Goal: Check status: Check status

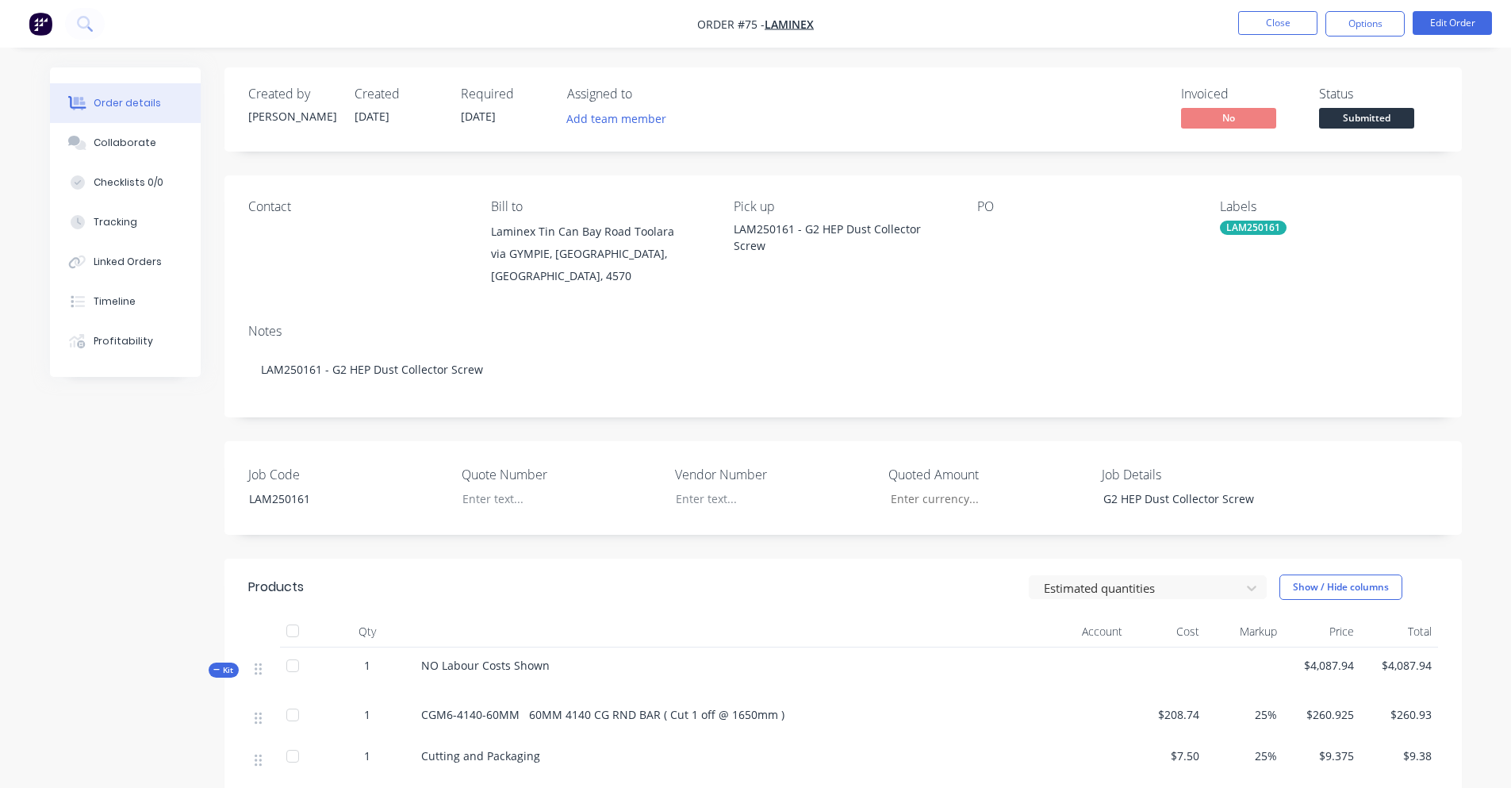
scroll to position [635, 0]
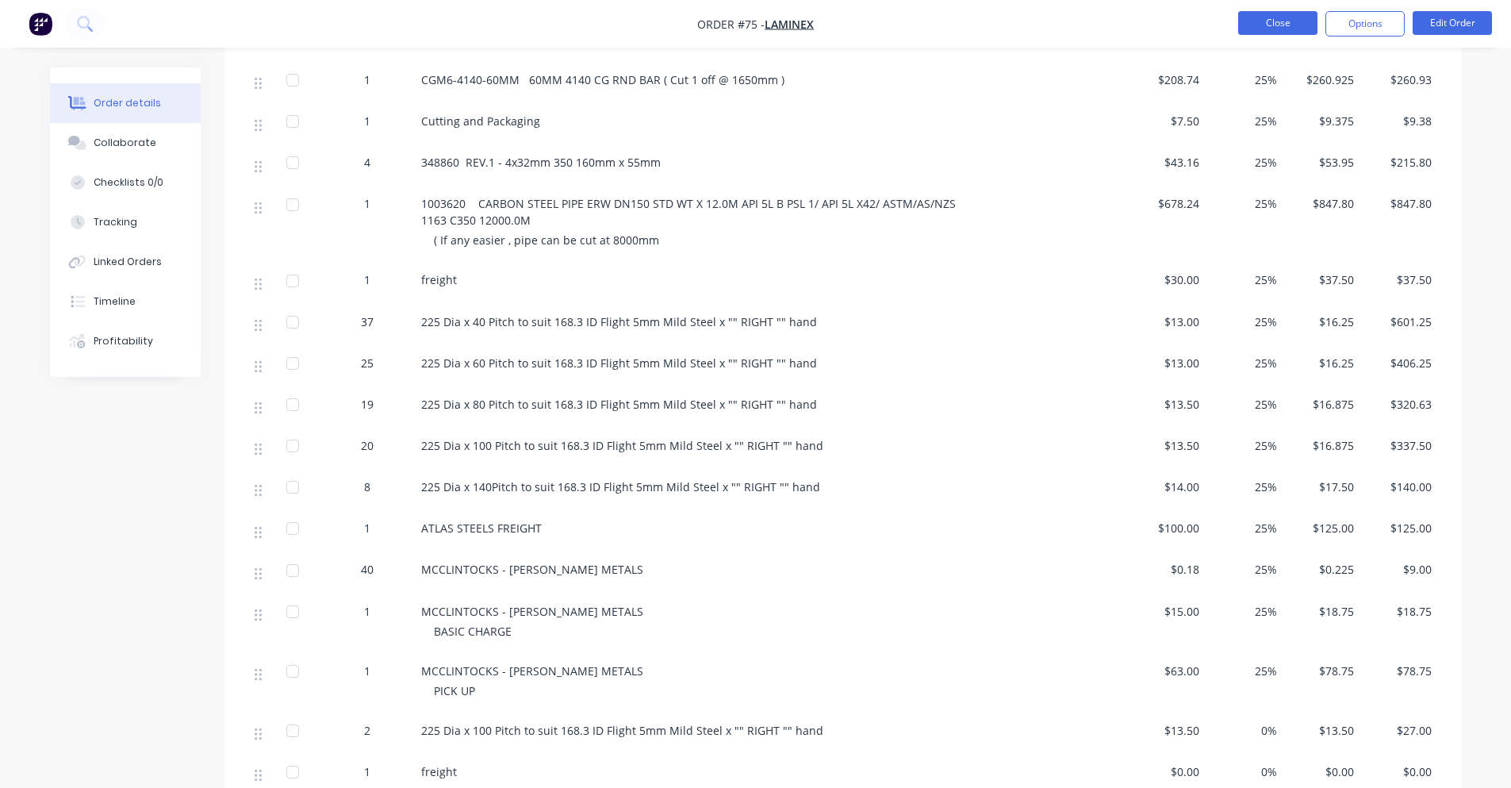
click at [1298, 17] on button "Close" at bounding box center [1277, 23] width 79 height 24
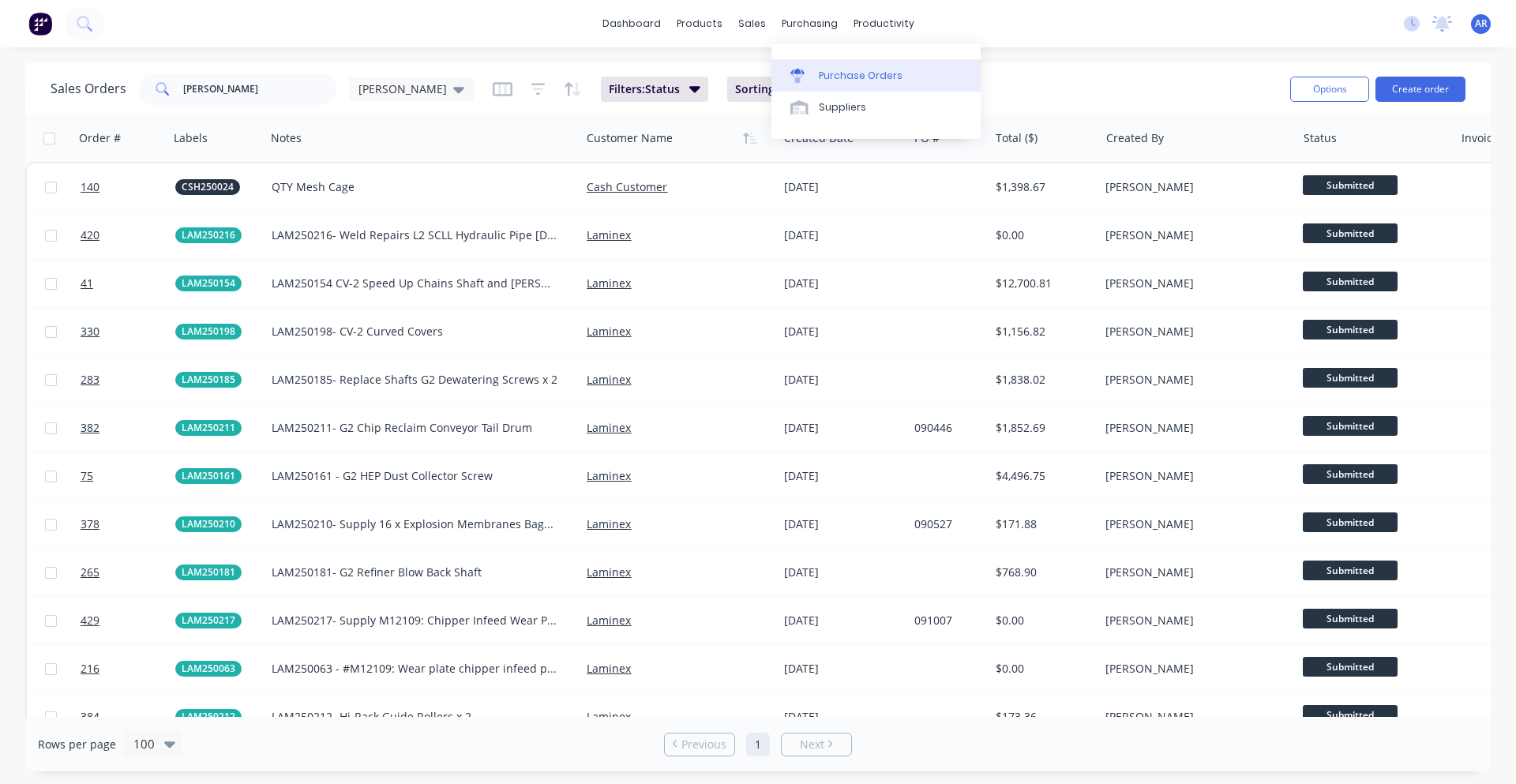
click at [831, 77] on div "Purchase Orders" at bounding box center [860, 76] width 84 height 14
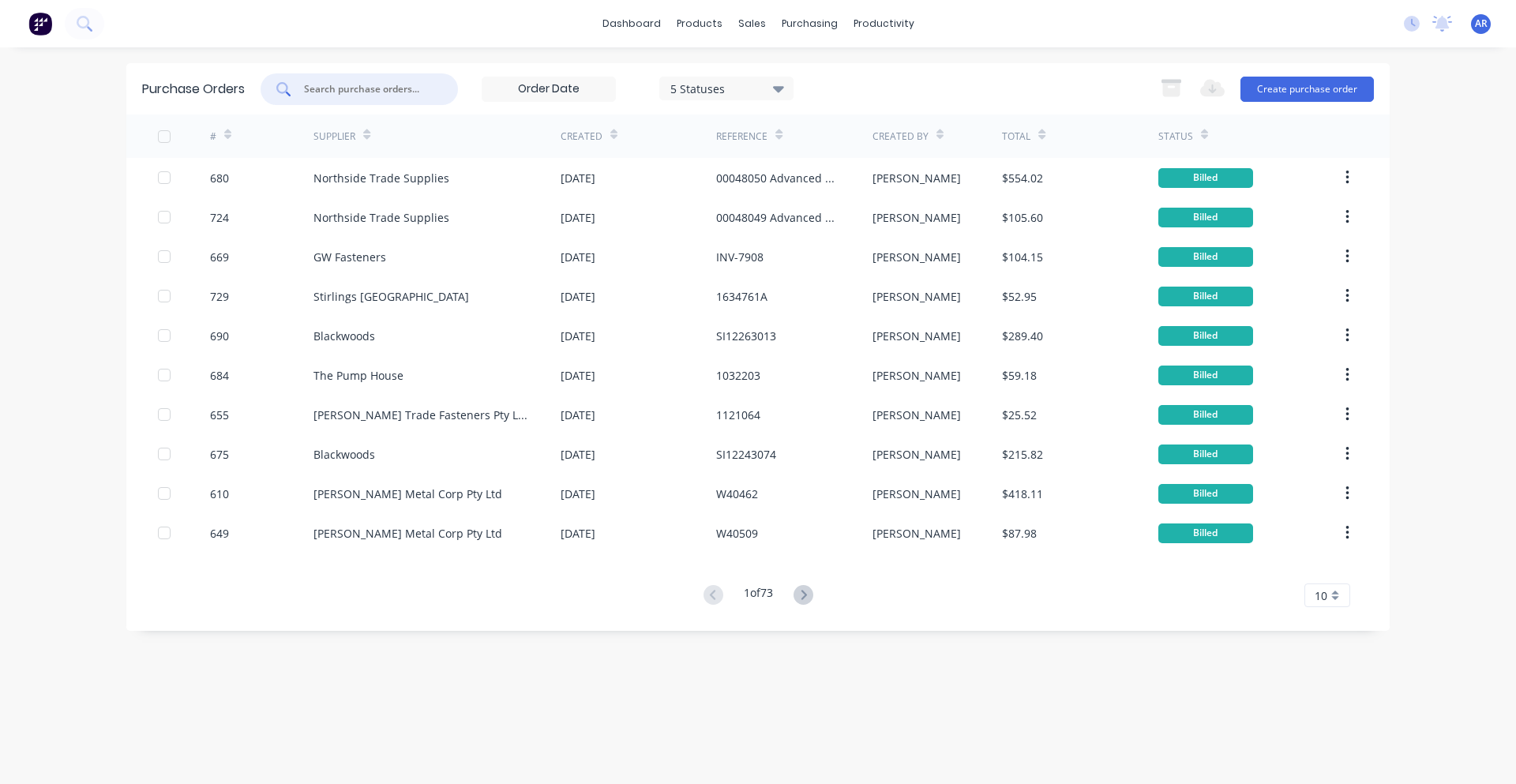
click at [345, 82] on input "text" at bounding box center [368, 90] width 131 height 16
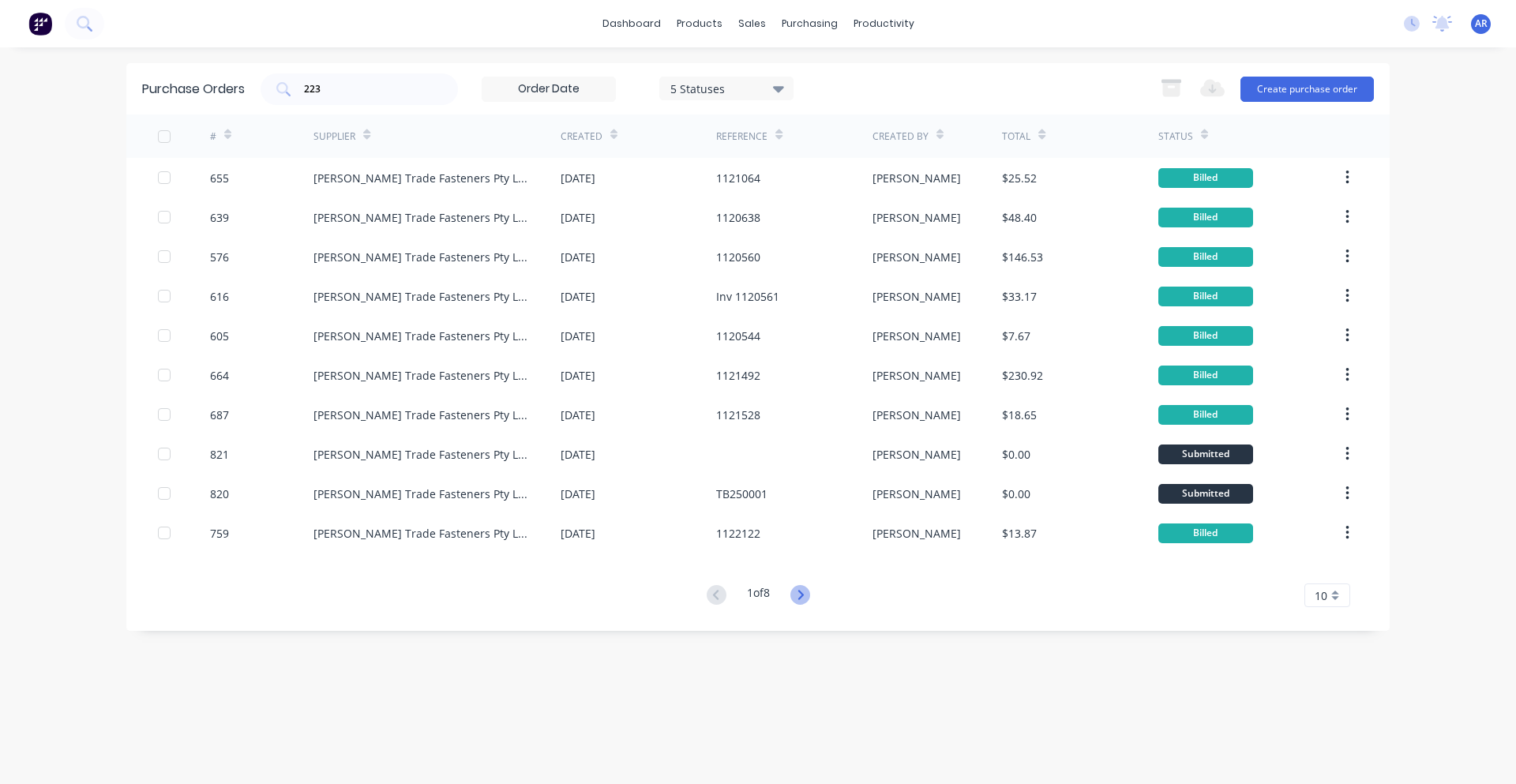
click at [796, 601] on icon at bounding box center [800, 595] width 20 height 20
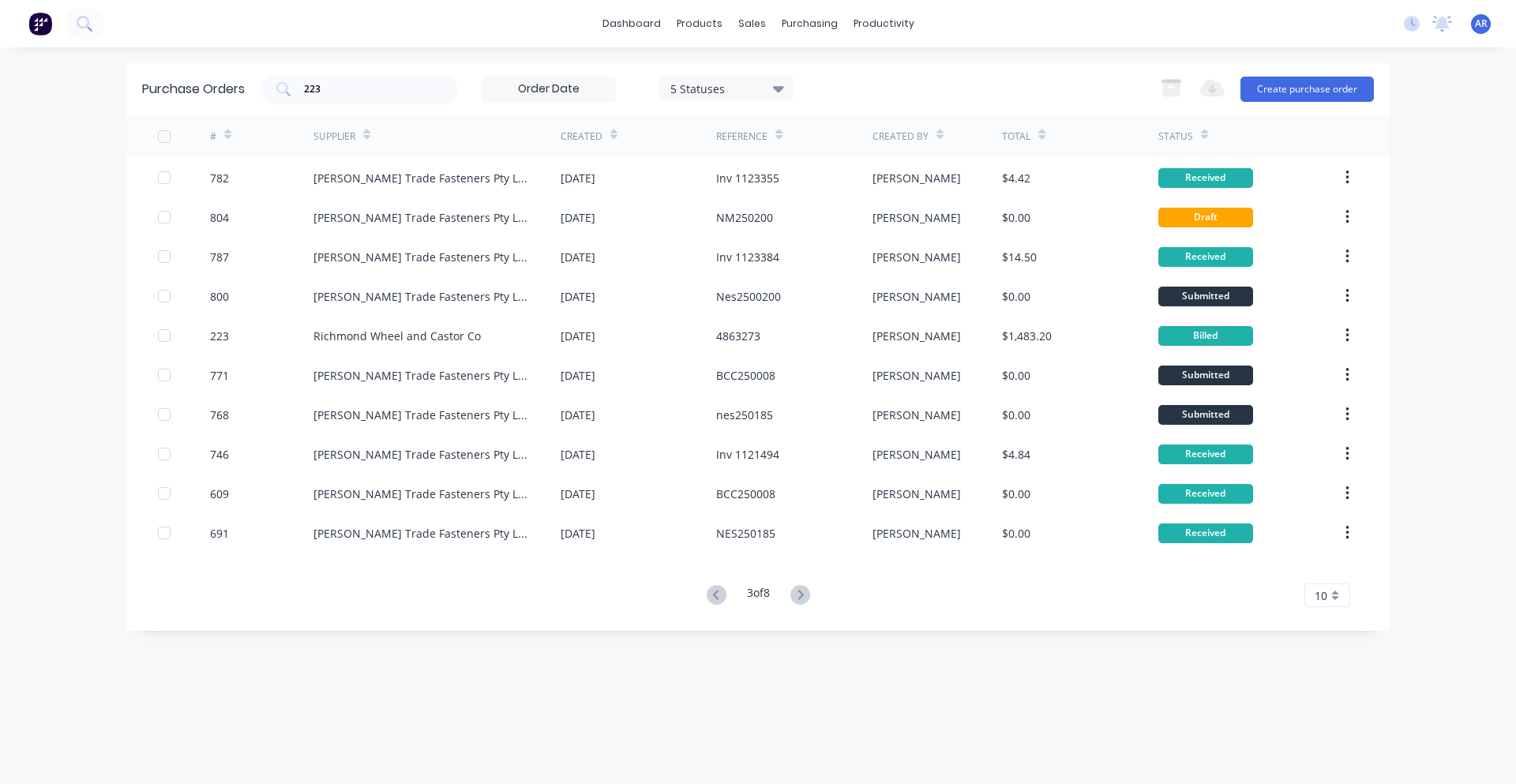
click at [796, 601] on icon at bounding box center [800, 595] width 20 height 20
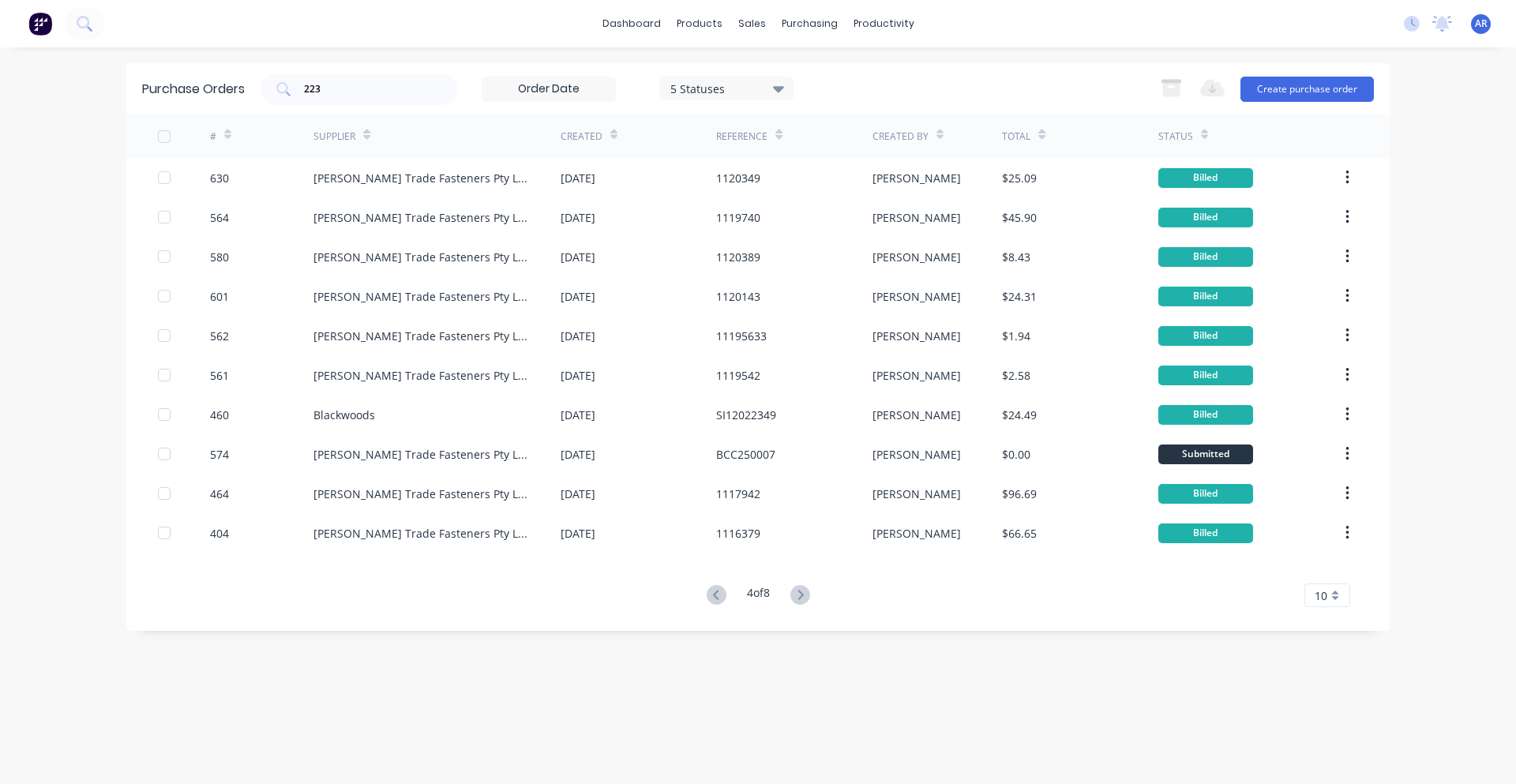
click at [796, 601] on icon at bounding box center [800, 595] width 20 height 20
click at [801, 601] on icon at bounding box center [800, 595] width 20 height 20
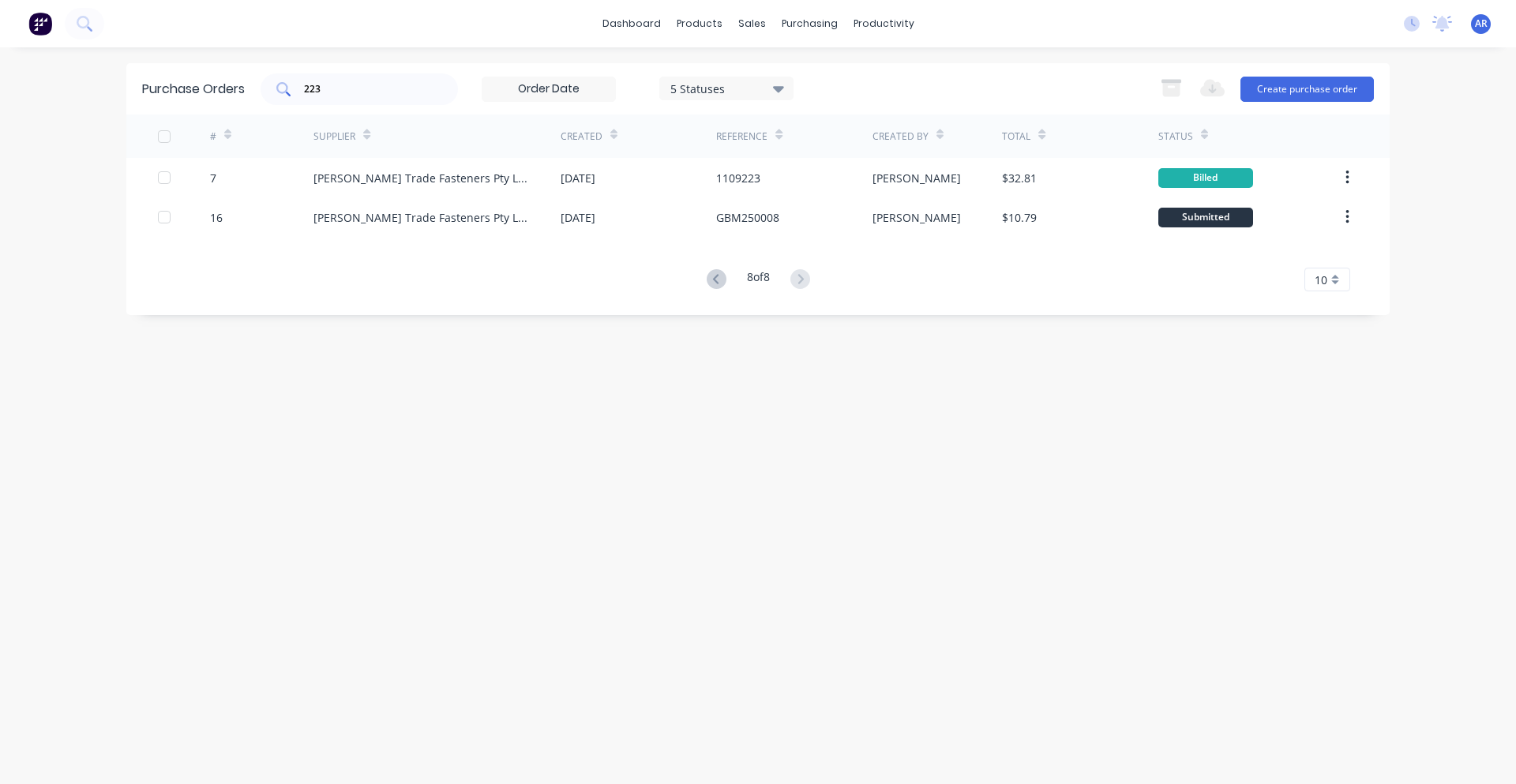
drag, startPoint x: 336, startPoint y: 98, endPoint x: 308, endPoint y: 100, distance: 28.1
click at [308, 100] on div "223" at bounding box center [359, 90] width 197 height 32
drag, startPoint x: 322, startPoint y: 91, endPoint x: 300, endPoint y: 91, distance: 22.0
click at [300, 91] on div "223" at bounding box center [359, 90] width 197 height 32
type input "[GEOGRAPHIC_DATA]"
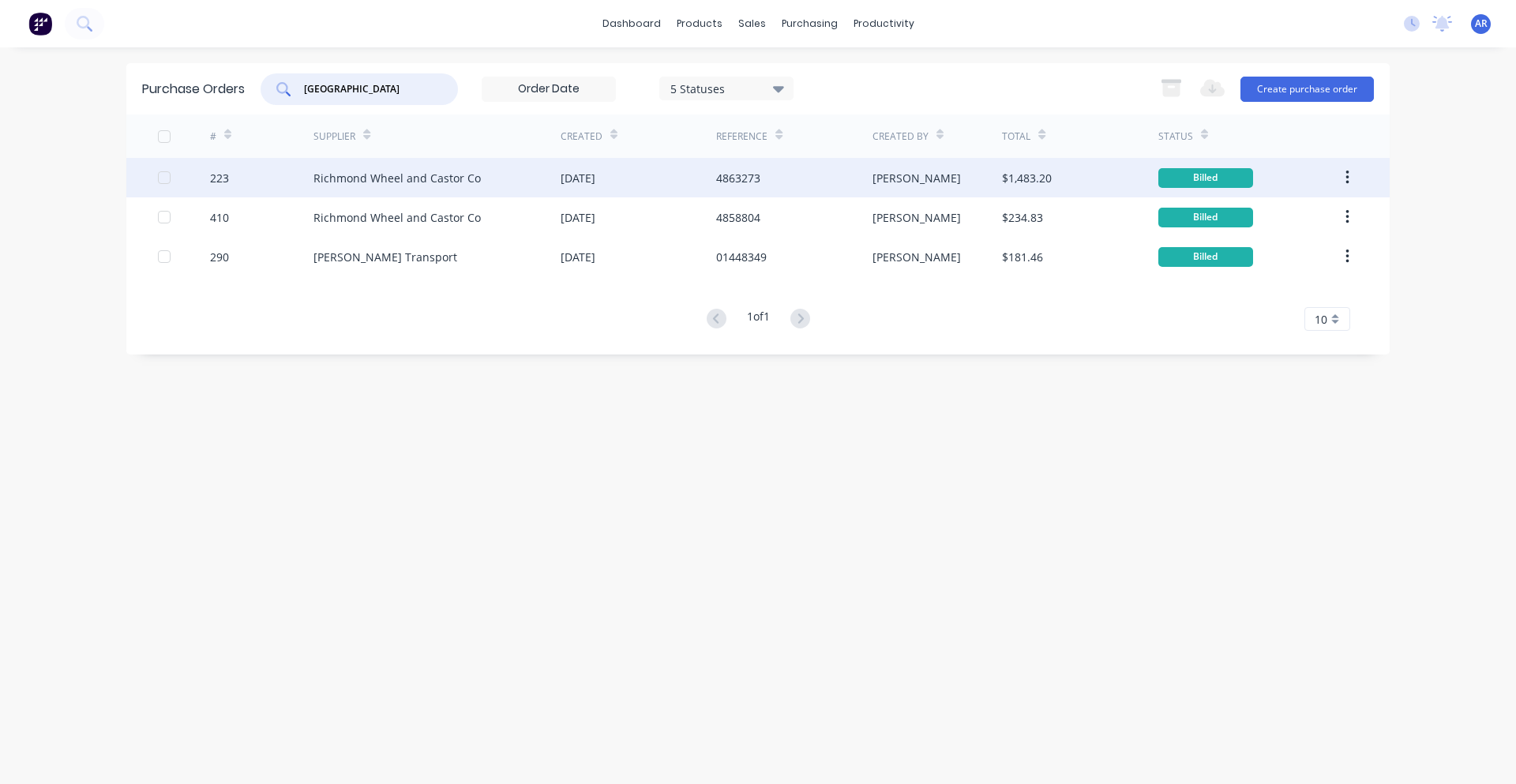
click at [410, 177] on div "Richmond Wheel and Castor Co" at bounding box center [397, 178] width 167 height 17
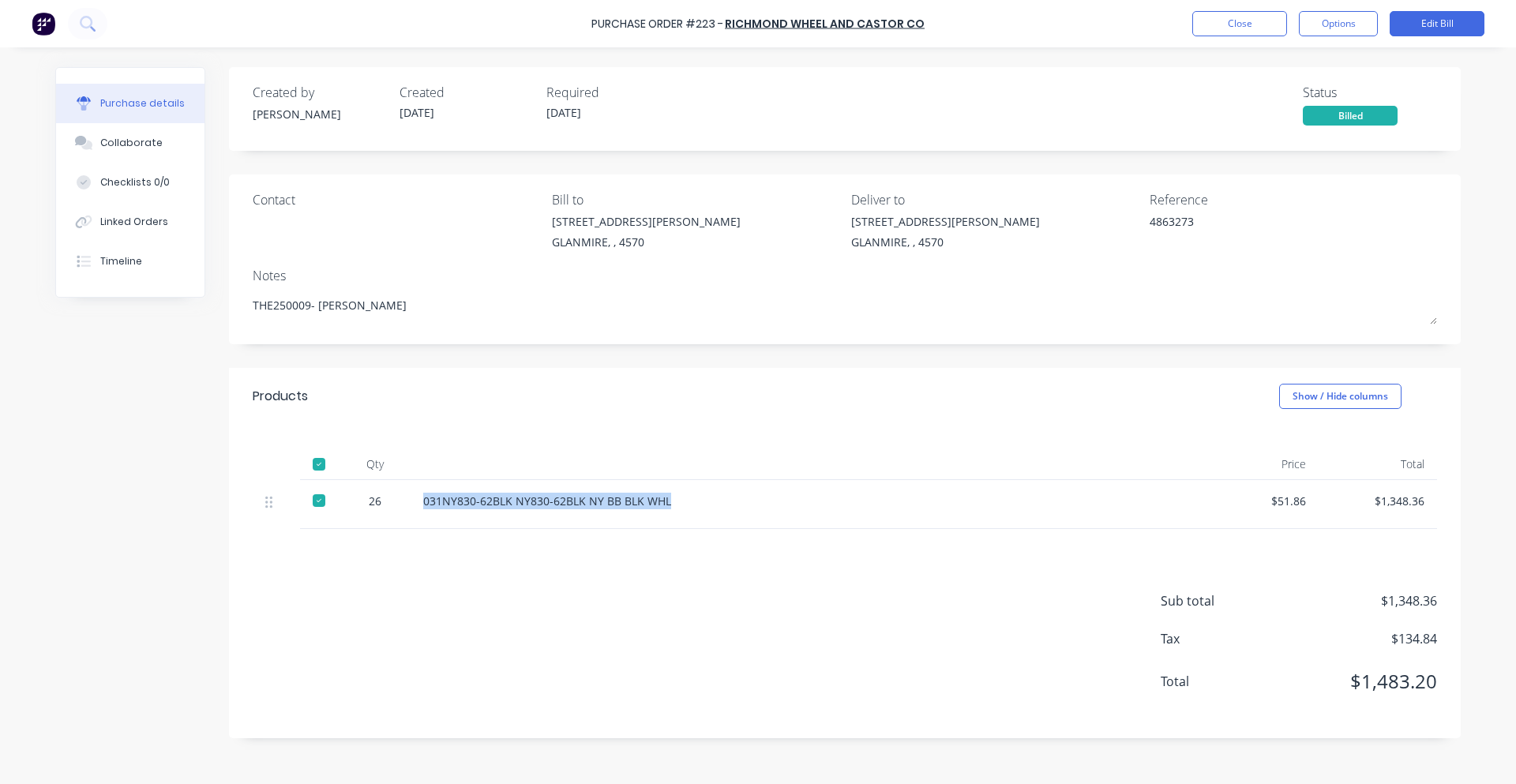
drag, startPoint x: 666, startPoint y: 501, endPoint x: 424, endPoint y: 503, distance: 242.0
click at [424, 503] on div "031NY830-62BLK NY830-62BLK NY BB BLK WHL" at bounding box center [805, 500] width 764 height 17
copy div "031NY830-62BLK NY830-62BLK NY BB BLK WHL"
click at [1252, 17] on button "Close" at bounding box center [1239, 23] width 95 height 25
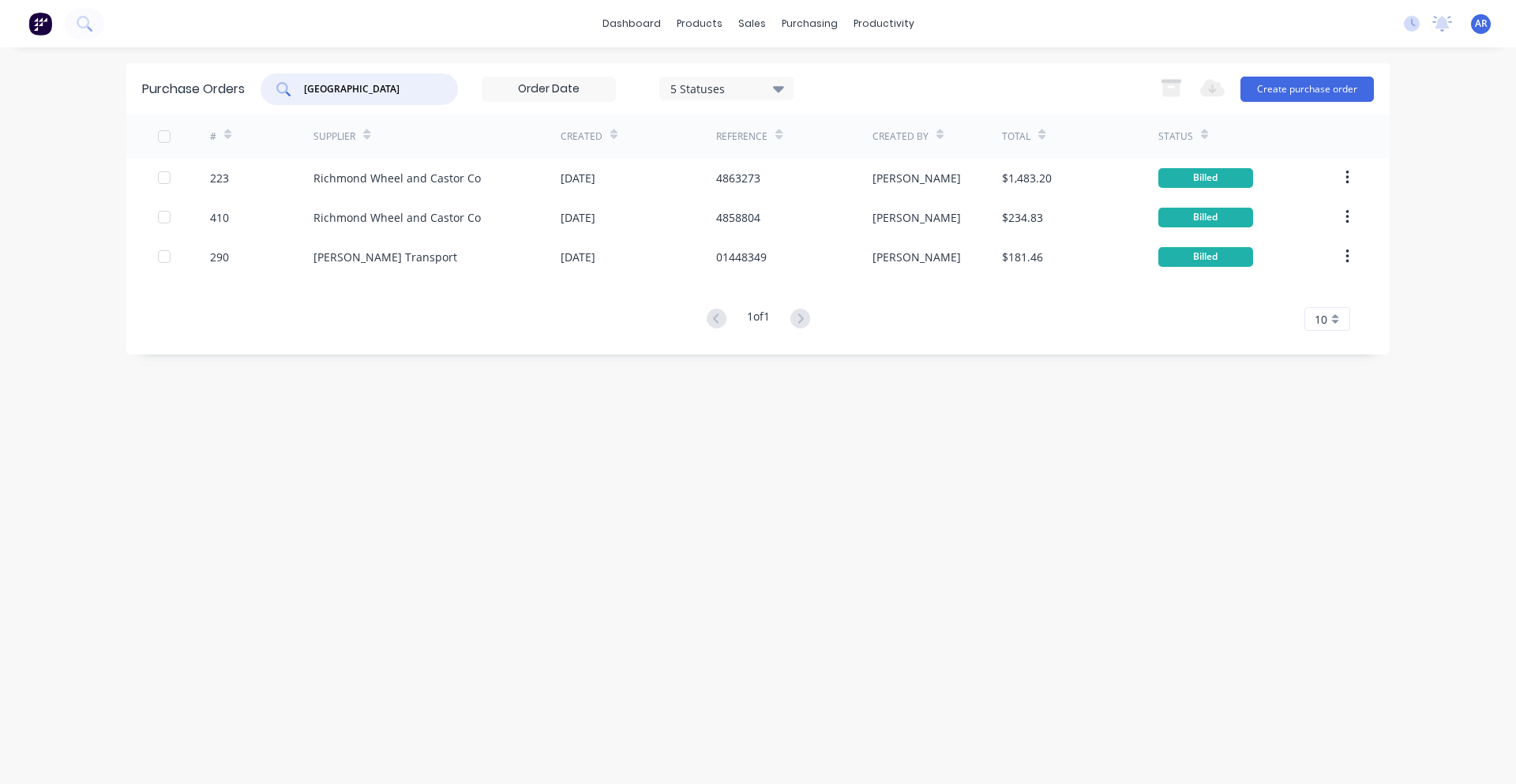
drag, startPoint x: 349, startPoint y: 84, endPoint x: 265, endPoint y: 79, distance: 84.1
click at [265, 79] on div "[GEOGRAPHIC_DATA] 5 Statuses 5 Statuses" at bounding box center [527, 90] width 533 height 32
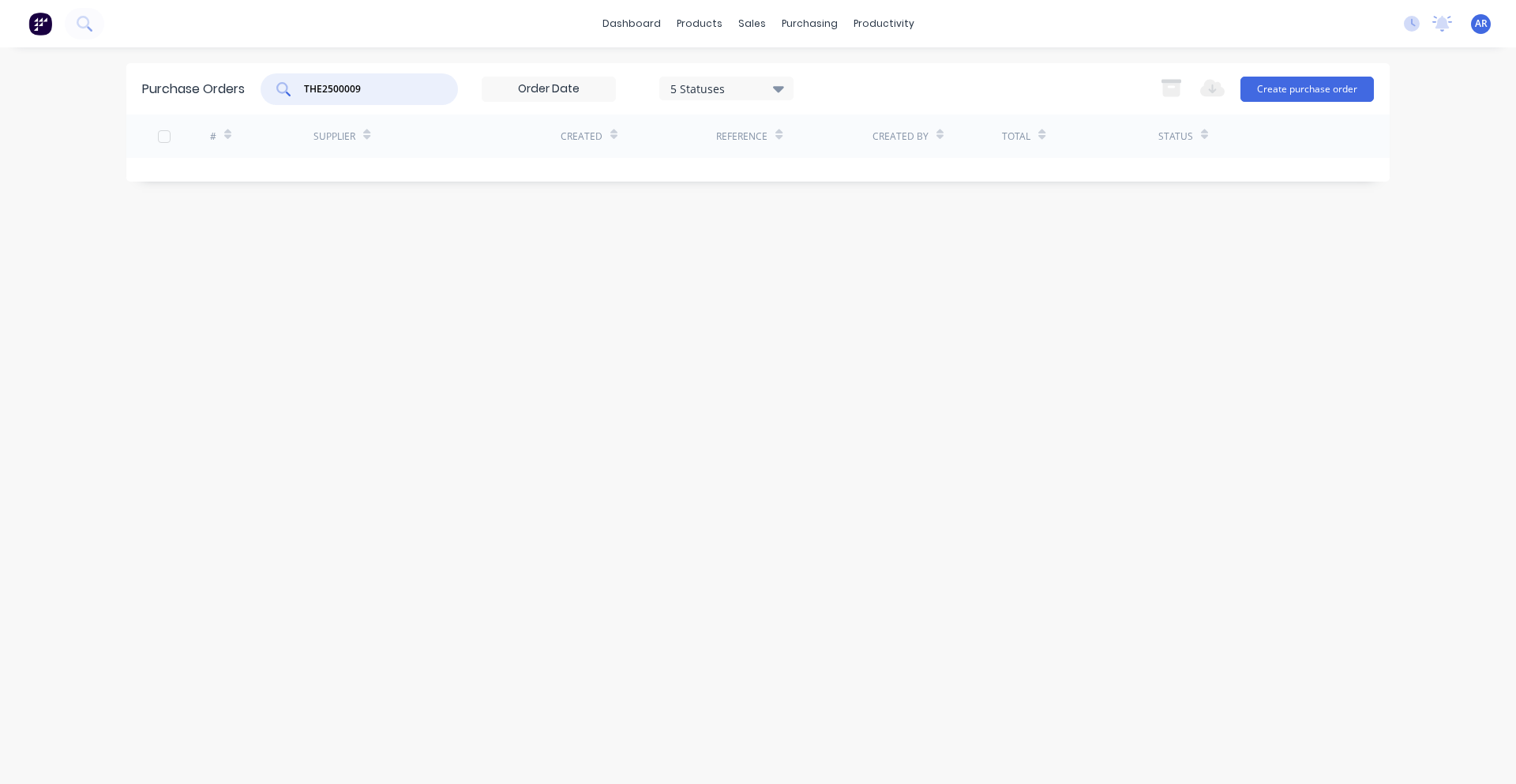
click at [345, 87] on input "THE2500009" at bounding box center [368, 90] width 131 height 16
type input "THE250009"
click at [775, 90] on icon at bounding box center [777, 88] width 11 height 17
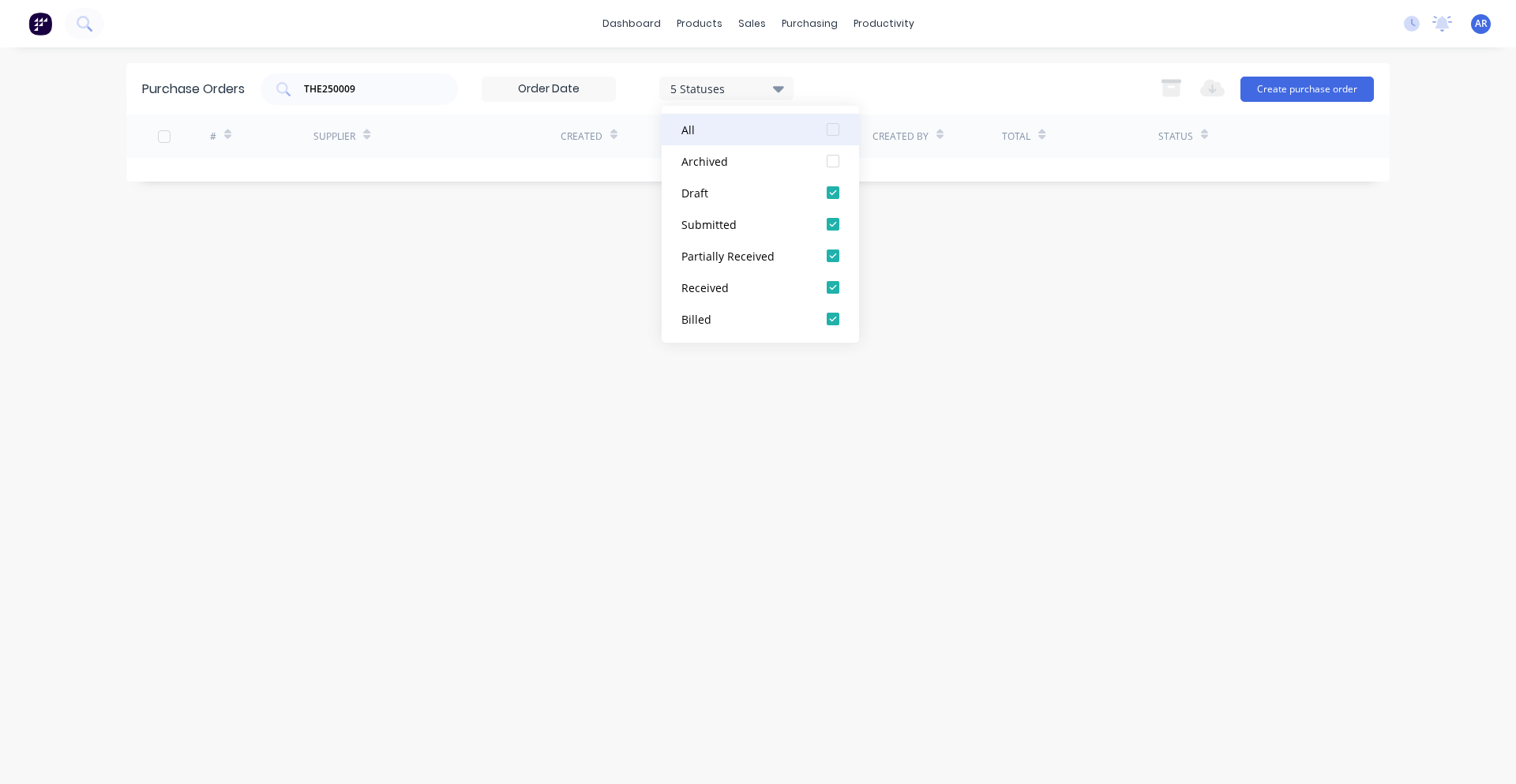
click at [830, 129] on div at bounding box center [833, 129] width 32 height 32
click at [385, 92] on input "THE250009" at bounding box center [368, 90] width 131 height 16
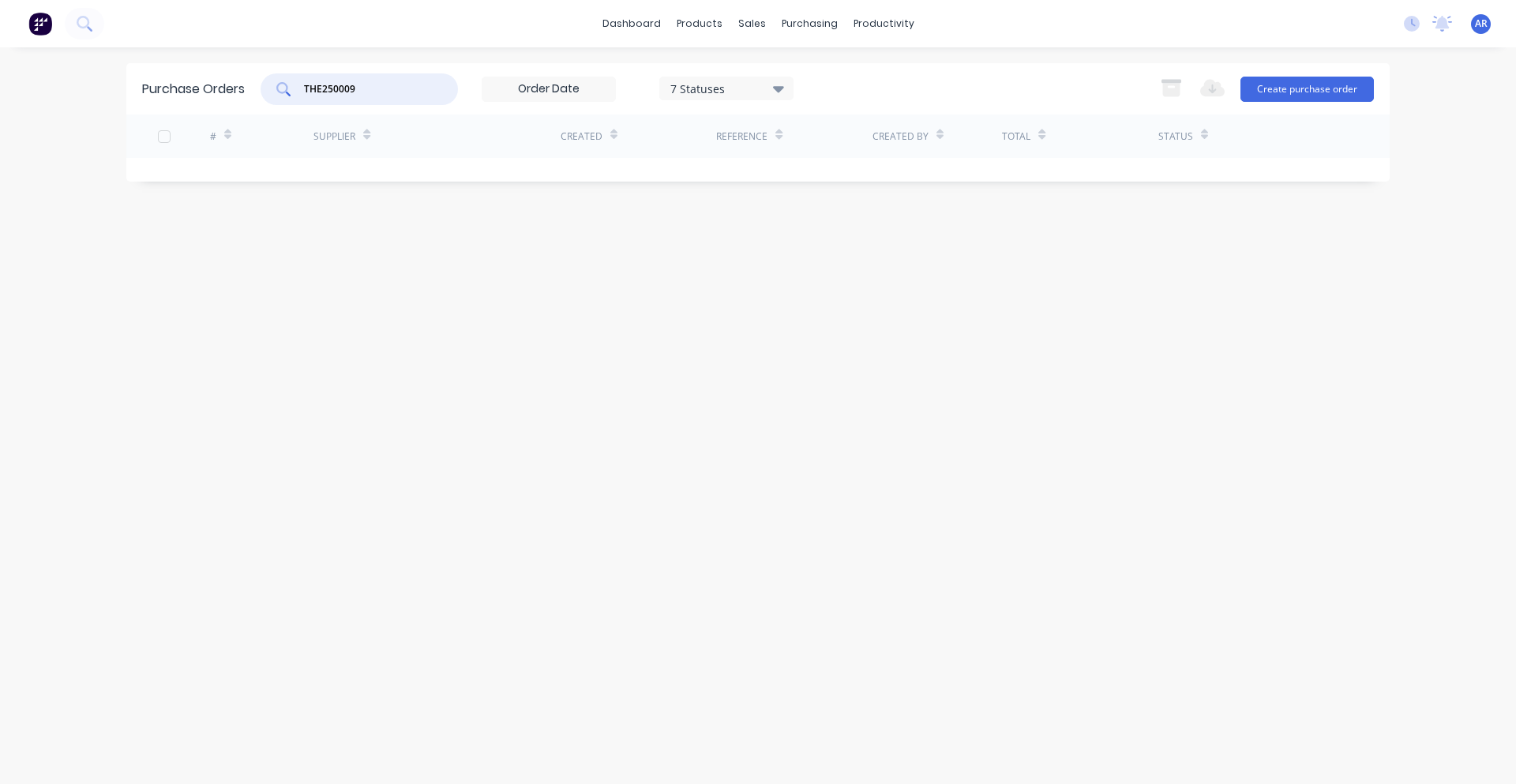
click at [345, 91] on input "THE250009" at bounding box center [368, 90] width 131 height 16
click at [796, 71] on div "Sales Orders" at bounding box center [809, 76] width 65 height 14
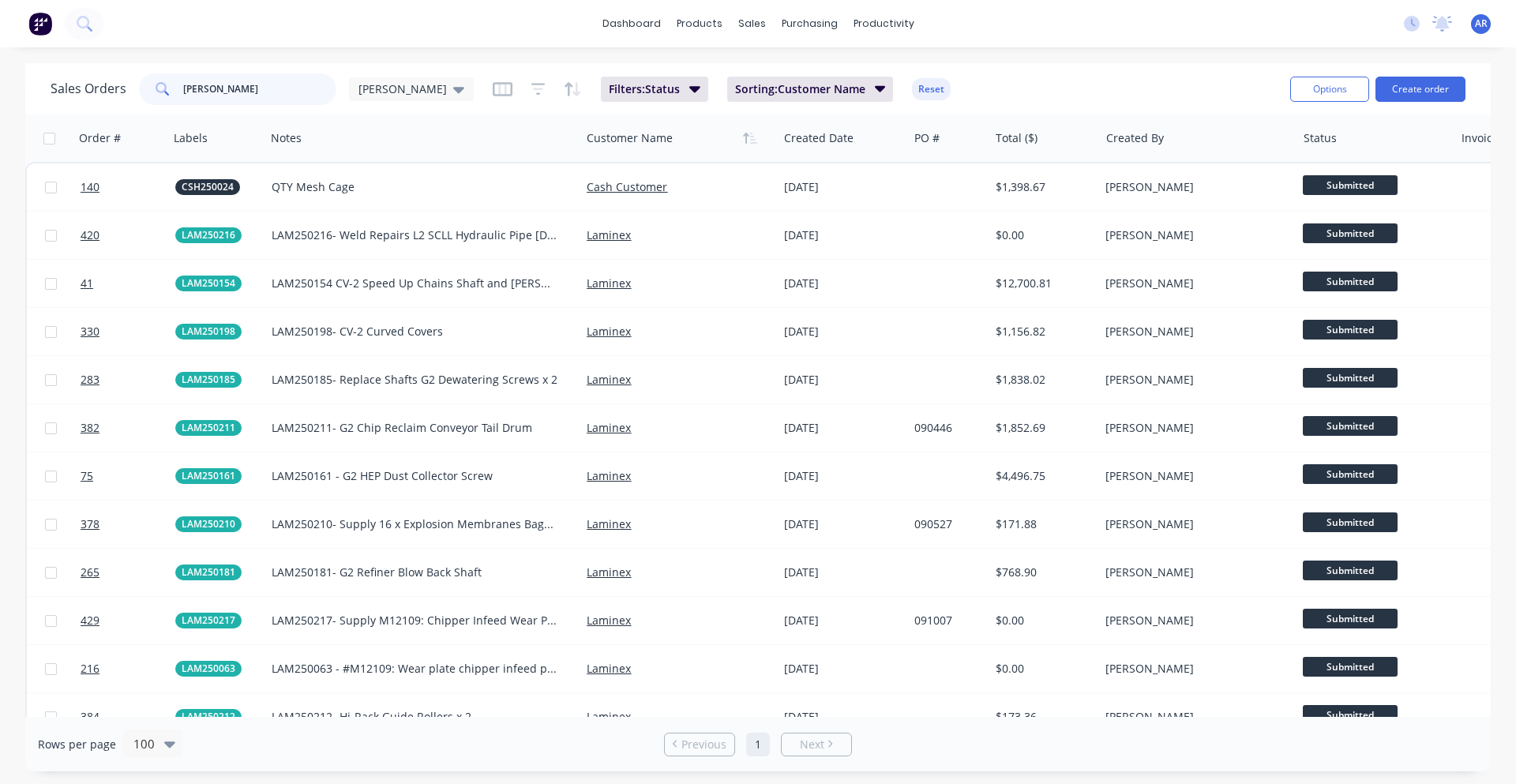
drag, startPoint x: 216, startPoint y: 88, endPoint x: 165, endPoint y: 89, distance: 51.0
click at [165, 89] on div "[PERSON_NAME]" at bounding box center [238, 90] width 197 height 32
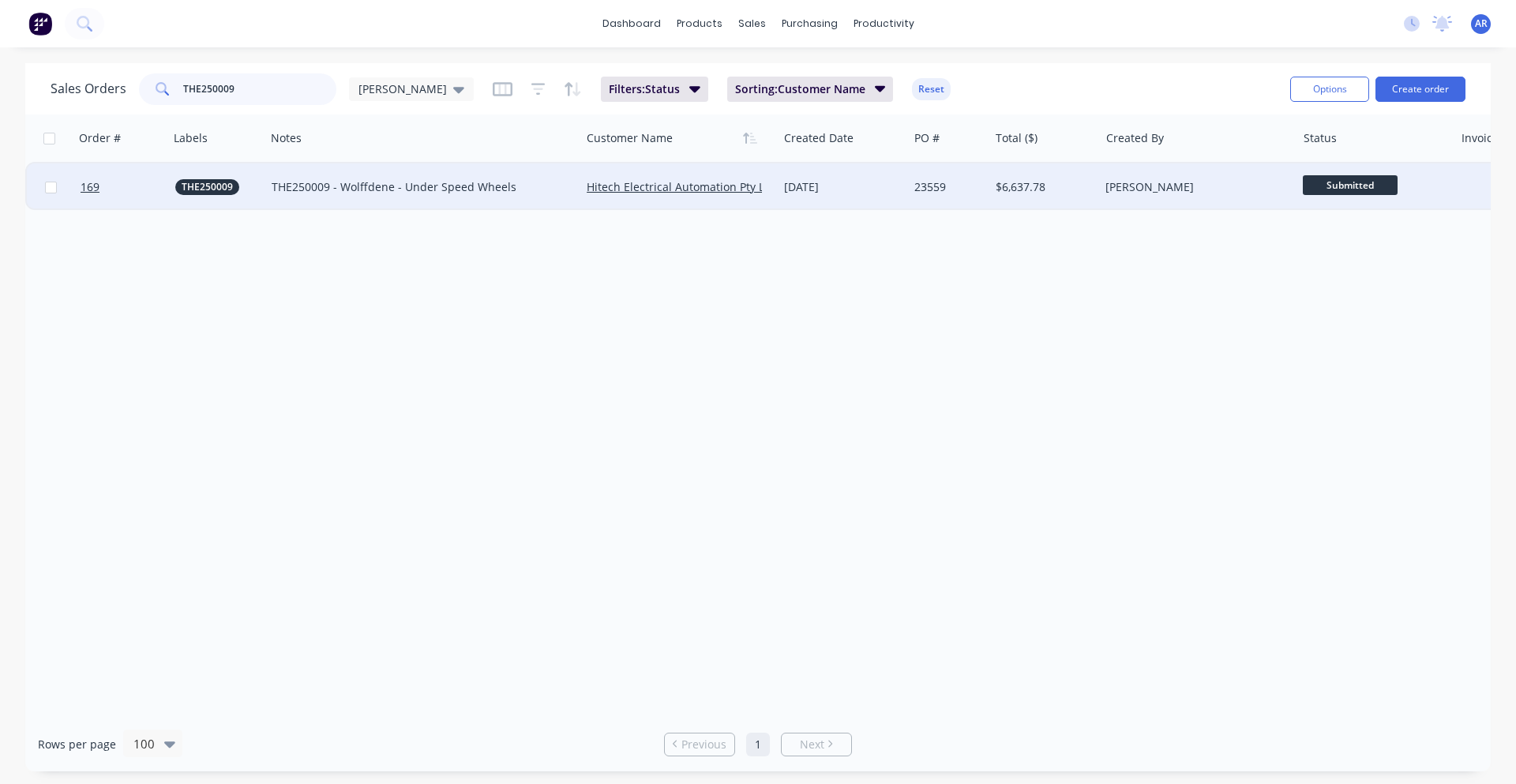
type input "THE250009"
click at [344, 193] on div "THE250009 - Wolffdene - Under Speed Wheels" at bounding box center [415, 187] width 288 height 16
click at [242, 193] on div "THE250009" at bounding box center [215, 187] width 80 height 16
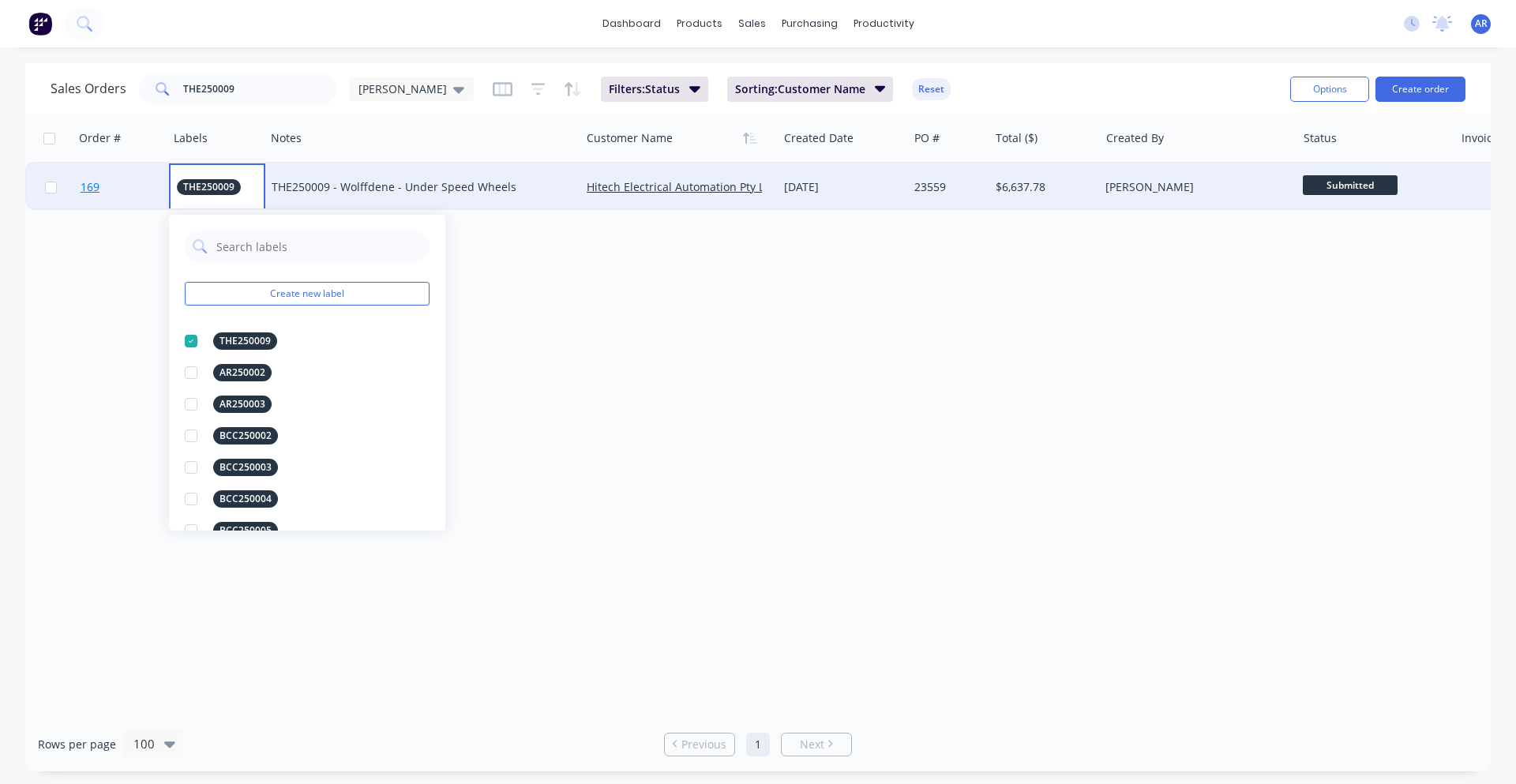
click at [146, 190] on link "169" at bounding box center [127, 187] width 95 height 48
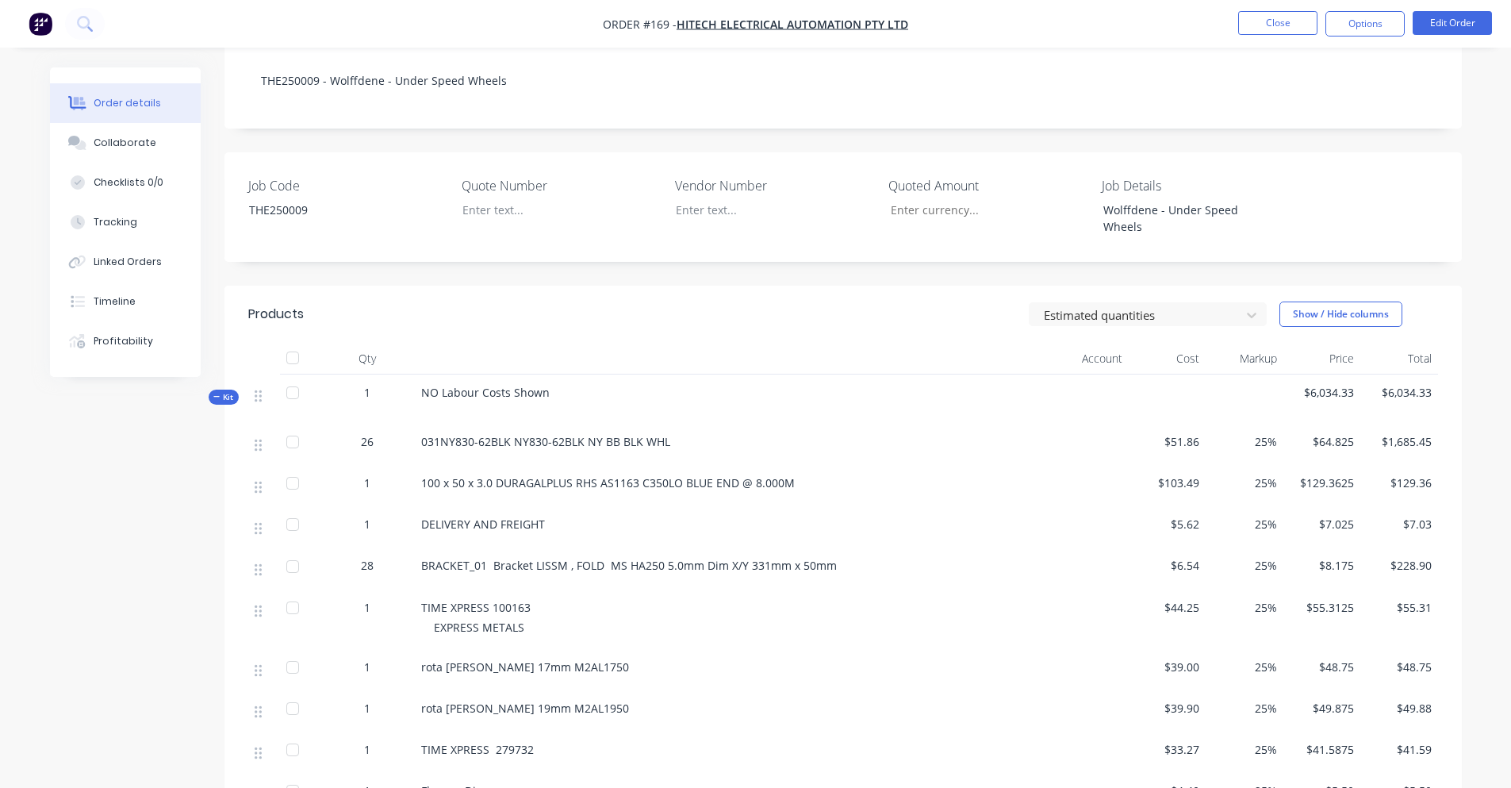
scroll to position [317, 0]
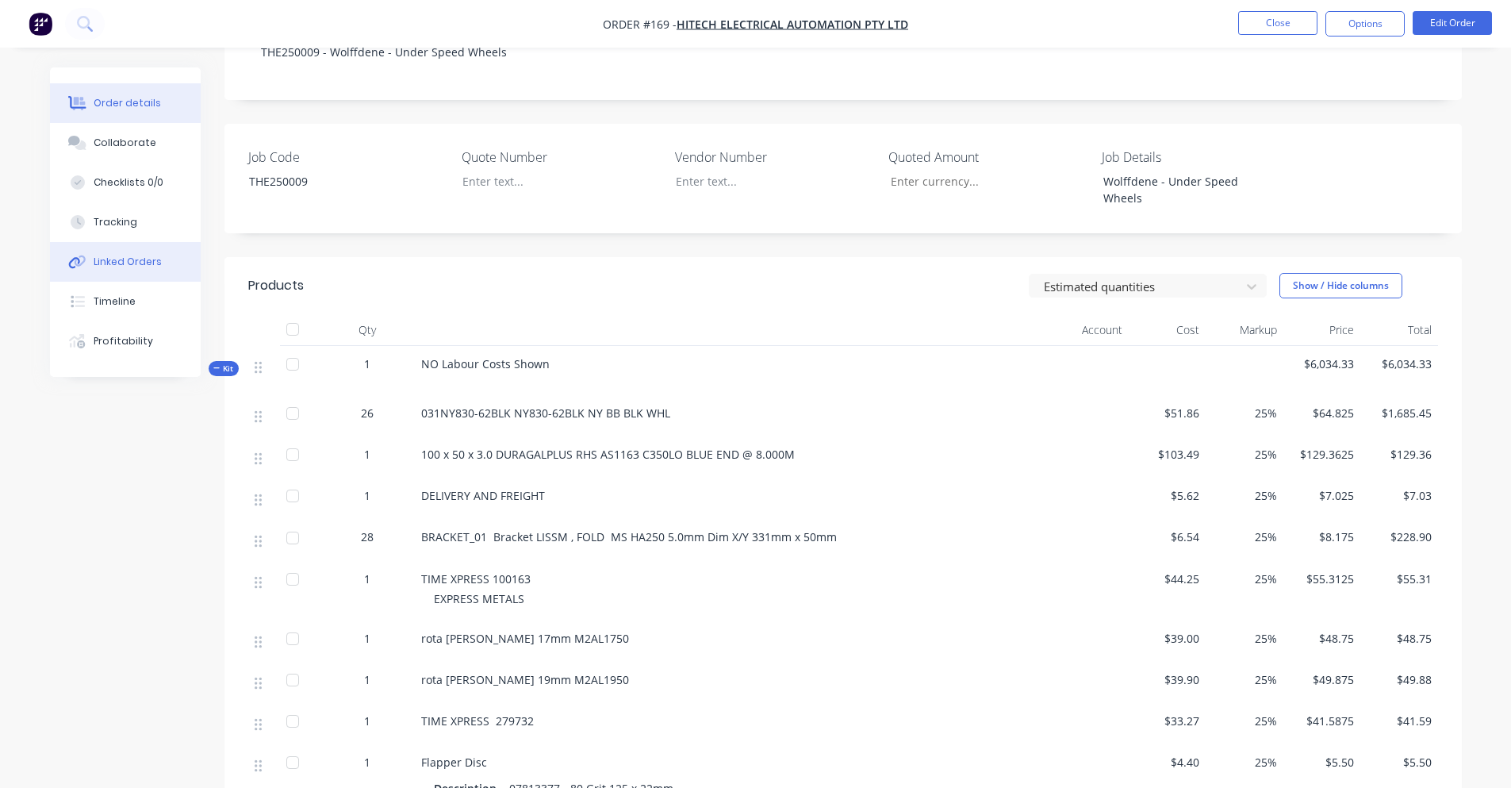
click at [110, 267] on div "Linked Orders" at bounding box center [128, 262] width 68 height 14
